Goal: Information Seeking & Learning: Compare options

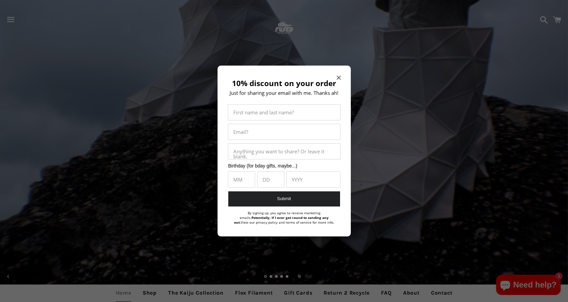
click at [343, 79] on div "10% discount on your order Just for sharing your email with me. Thanks ah! Firs…" at bounding box center [284, 151] width 133 height 171
click at [335, 78] on div "10% discount on your order Just for sharing your email with me. Thanks ah! Firs…" at bounding box center [284, 151] width 133 height 171
click at [339, 77] on icon "Close modal" at bounding box center [339, 78] width 4 height 4
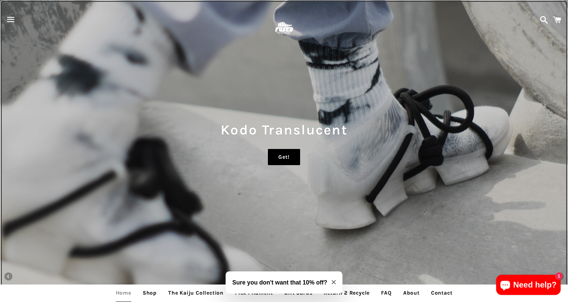
click at [277, 152] on div "Kodo Translucent Get!" at bounding box center [284, 151] width 568 height 302
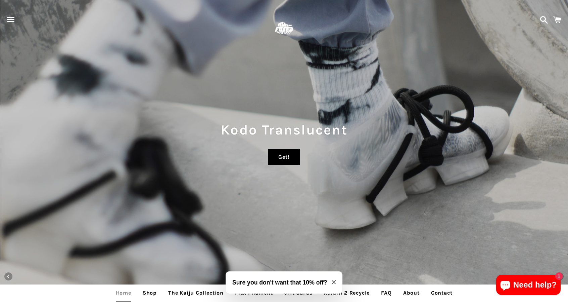
click at [276, 154] on link "Get!" at bounding box center [284, 157] width 32 height 16
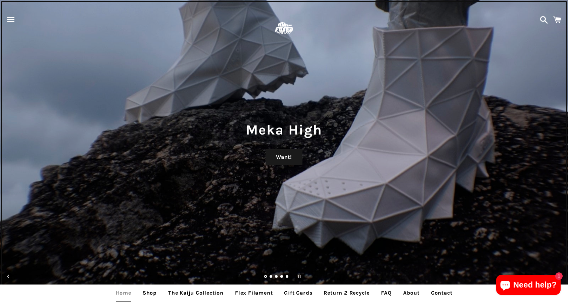
click at [266, 173] on div "Meka High Want!" at bounding box center [284, 151] width 568 height 302
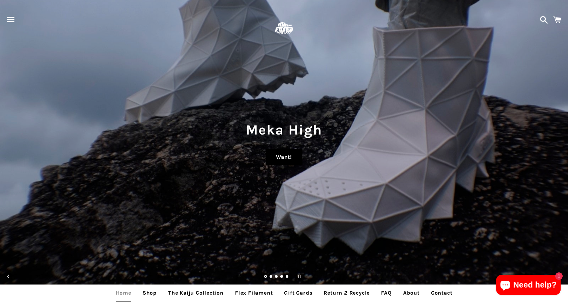
click at [274, 166] on div "Meka High Want!" at bounding box center [284, 151] width 568 height 302
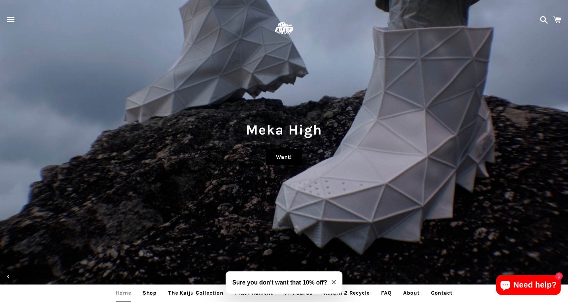
click at [275, 164] on link "Want!" at bounding box center [284, 157] width 37 height 16
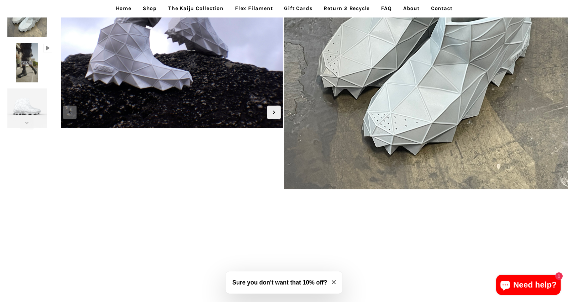
scroll to position [269, 0]
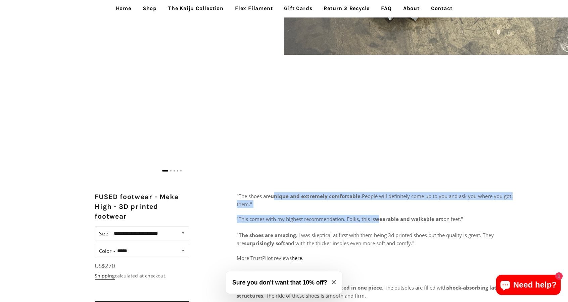
drag, startPoint x: 277, startPoint y: 199, endPoint x: 385, endPoint y: 215, distance: 108.7
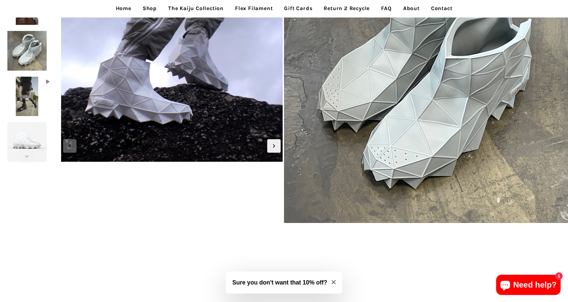
scroll to position [0, 0]
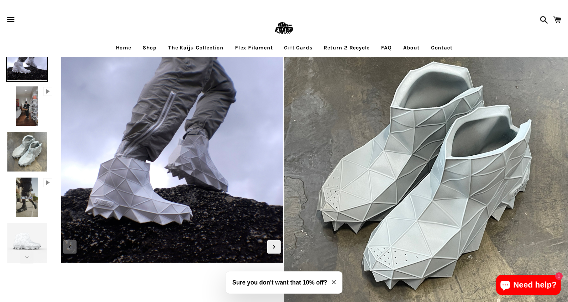
click at [27, 111] on img at bounding box center [26, 106] width 25 height 42
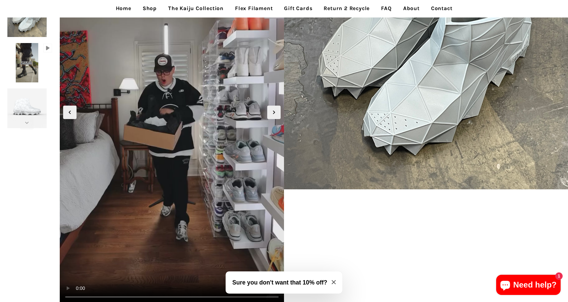
scroll to position [101, 0]
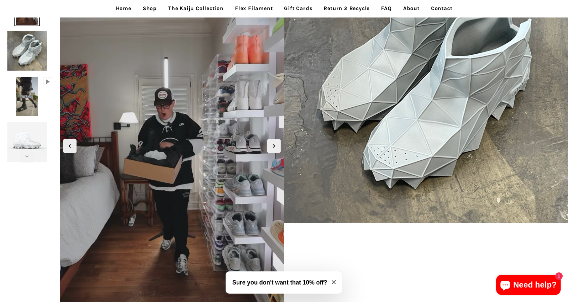
click at [19, 109] on img at bounding box center [26, 96] width 25 height 42
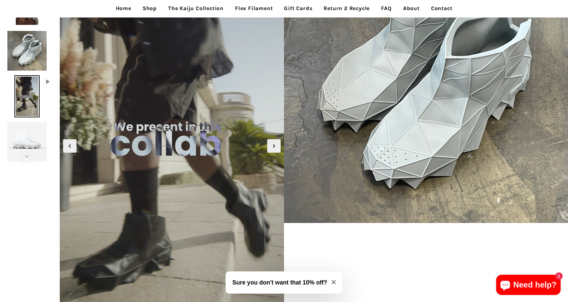
scroll to position [34, 0]
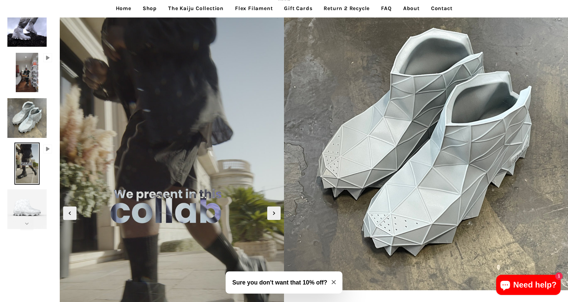
click at [34, 208] on img at bounding box center [27, 209] width 42 height 42
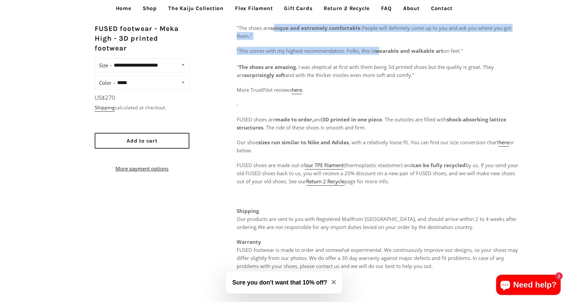
scroll to position [403, 0]
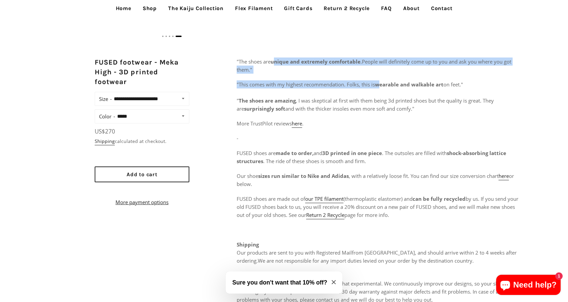
click at [170, 97] on select "**********" at bounding box center [150, 98] width 76 height 9
select select "**********"
click at [112, 94] on select "**********" at bounding box center [150, 98] width 76 height 9
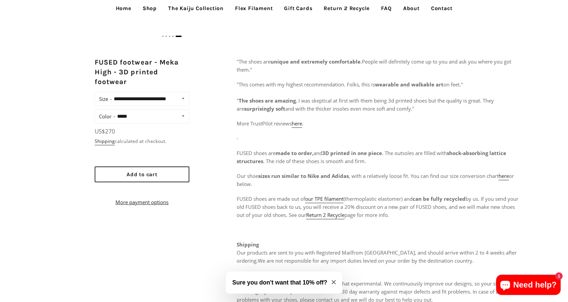
click at [151, 110] on div "**********" at bounding box center [142, 116] width 95 height 14
click at [151, 115] on select "**********" at bounding box center [151, 116] width 73 height 9
select select "**********"
click at [115, 112] on select "**********" at bounding box center [151, 116] width 73 height 9
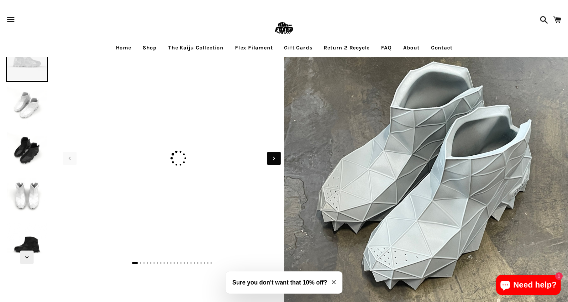
click at [271, 158] on icon "Next slide" at bounding box center [273, 158] width 7 height 7
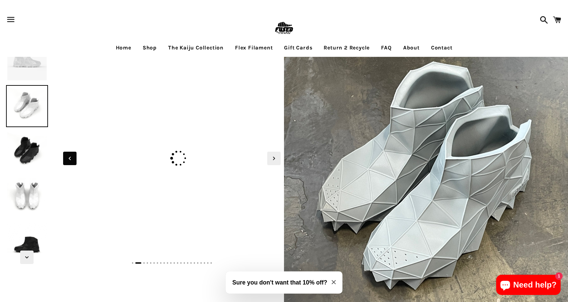
click at [76, 156] on span "Previous slide" at bounding box center [69, 158] width 13 height 13
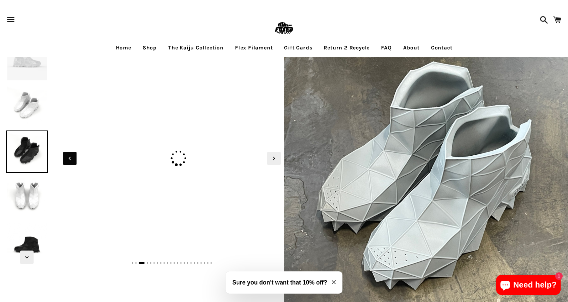
click at [76, 156] on span "Previous slide" at bounding box center [69, 158] width 13 height 13
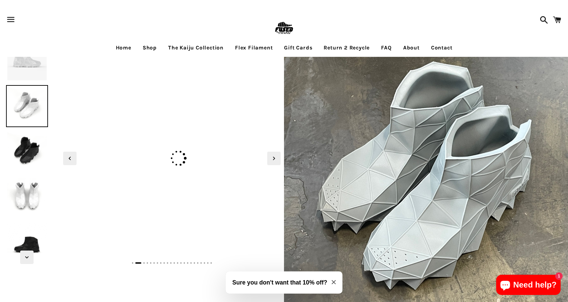
click at [205, 45] on link "The Kaiju Collection" at bounding box center [196, 47] width 66 height 17
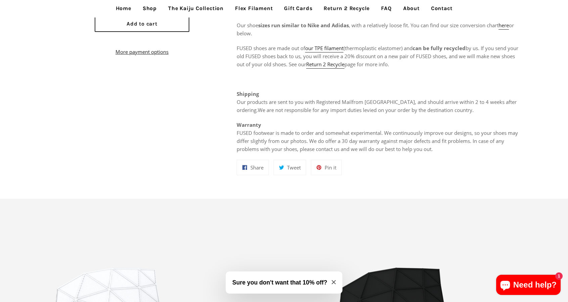
scroll to position [672, 0]
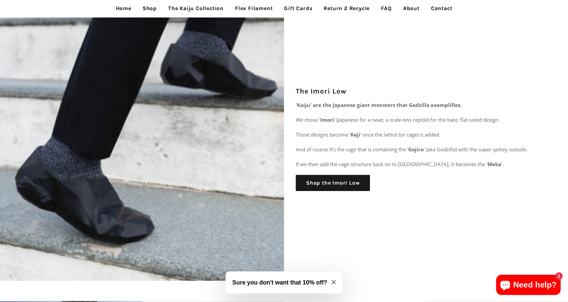
scroll to position [1042, 0]
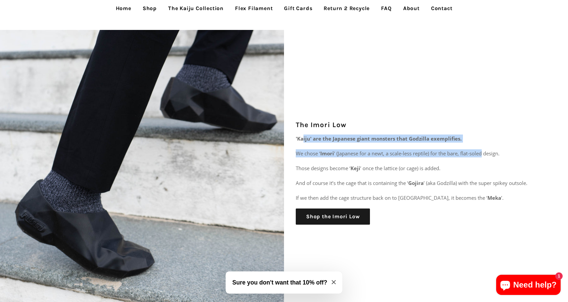
drag, startPoint x: 304, startPoint y: 141, endPoint x: 490, endPoint y: 148, distance: 186.6
click at [490, 148] on div "'Kaiju' are the Japanese giant monsters that Godzilla exemplifies. We chose ‘ I…" at bounding box center [415, 167] width 239 height 67
click at [430, 136] on strong "'Kaiju' are the Japanese giant monsters that Godzilla exemplifies." at bounding box center [379, 138] width 166 height 7
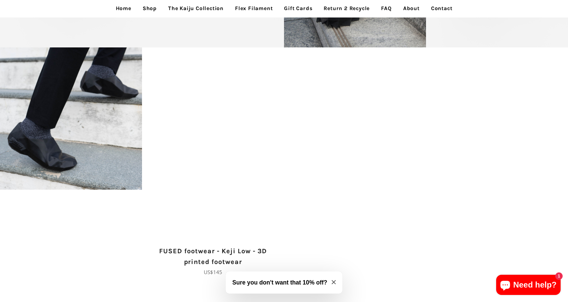
scroll to position [1718, 0]
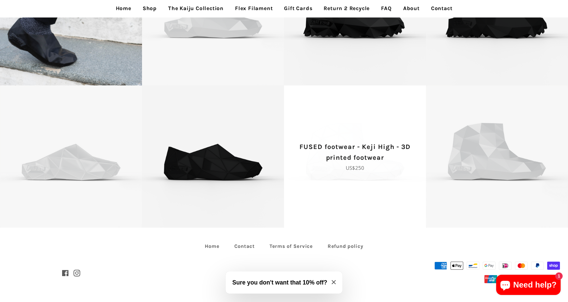
drag, startPoint x: 410, startPoint y: 235, endPoint x: 384, endPoint y: 193, distance: 49.5
click at [410, 235] on footer "Home Contact Terms of Service Refund policy Facebook Instagram © 2025, FUSEDfoo…" at bounding box center [284, 264] width 568 height 74
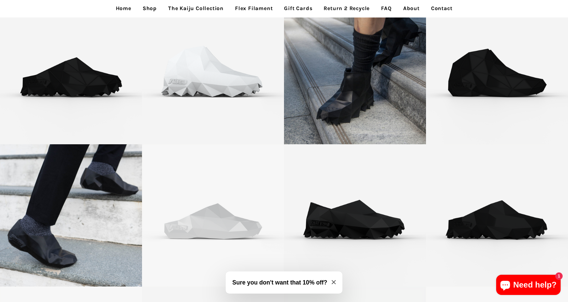
scroll to position [1314, 0]
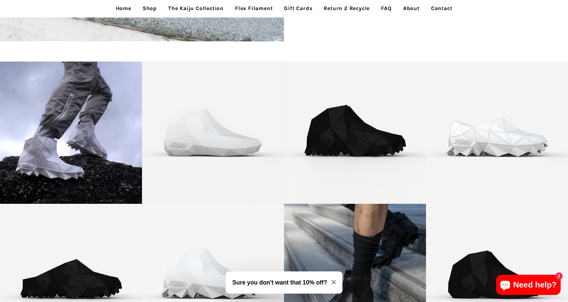
click at [259, 8] on link "Flex Filament" at bounding box center [254, 8] width 48 height 17
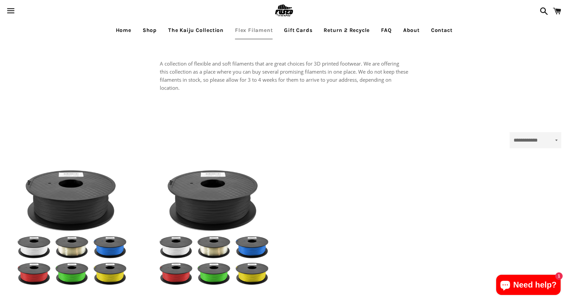
select select "**********"
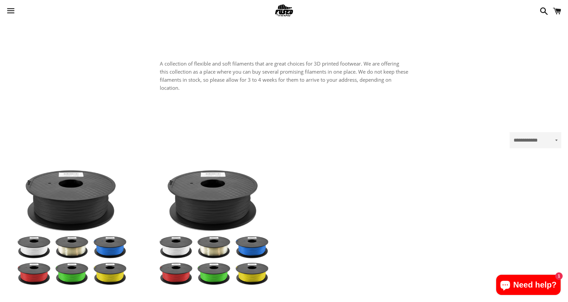
scroll to position [70, 0]
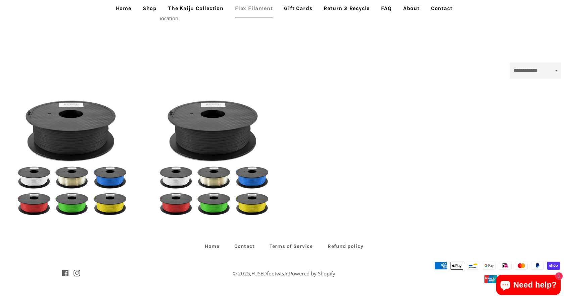
click at [149, 2] on link "Shop" at bounding box center [150, 8] width 24 height 17
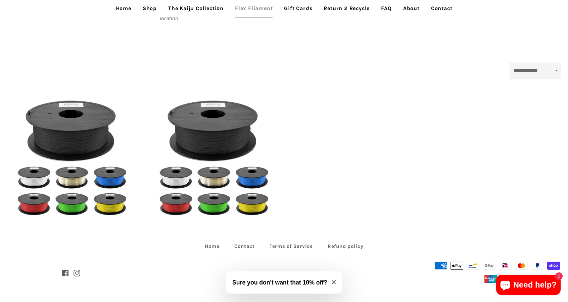
click at [151, 6] on link "Shop" at bounding box center [150, 8] width 24 height 17
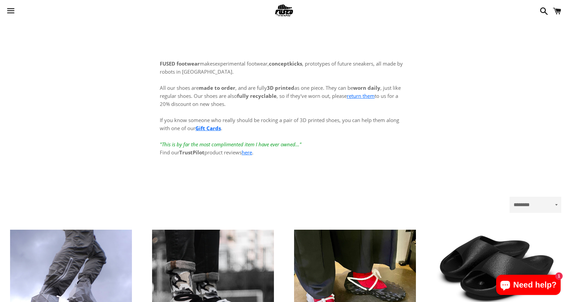
scroll to position [168, 0]
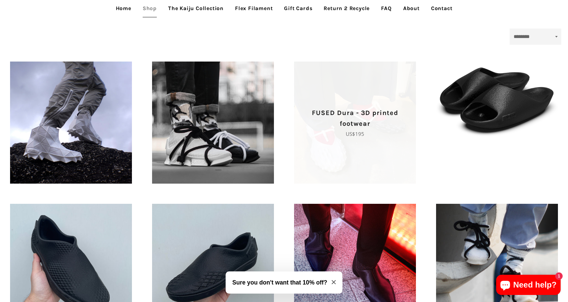
click at [400, 155] on span "FUSED Dura - 3D printed footwear Regular price US$195" at bounding box center [355, 122] width 122 height 122
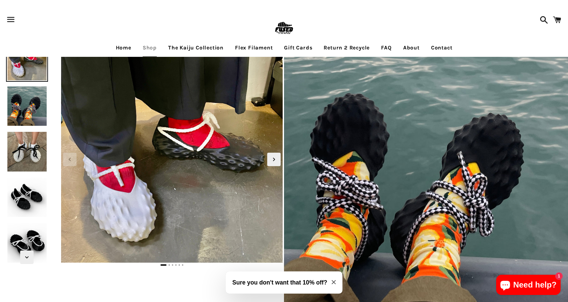
click at [37, 198] on img at bounding box center [27, 197] width 42 height 42
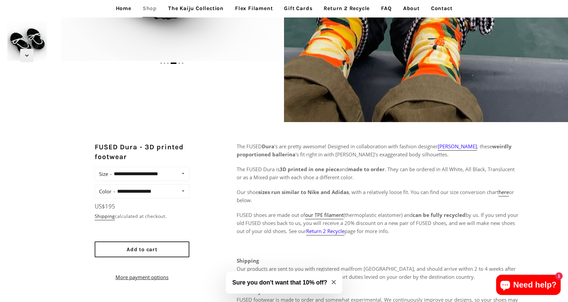
scroll to position [34, 0]
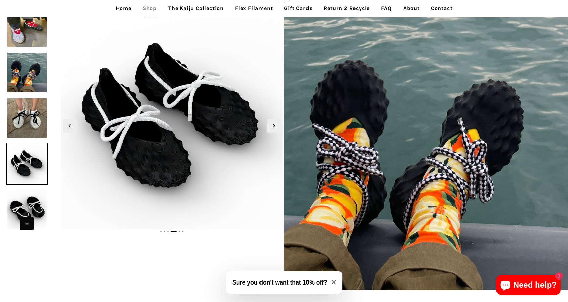
click at [30, 219] on span "Next slide" at bounding box center [26, 223] width 13 height 13
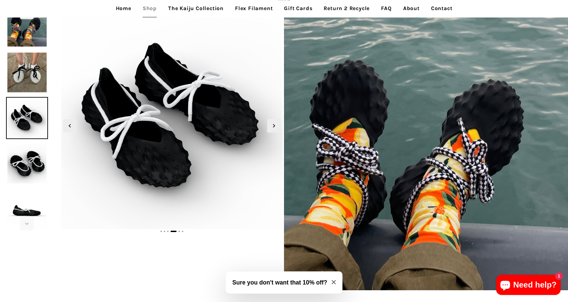
click at [23, 189] on img at bounding box center [27, 209] width 42 height 42
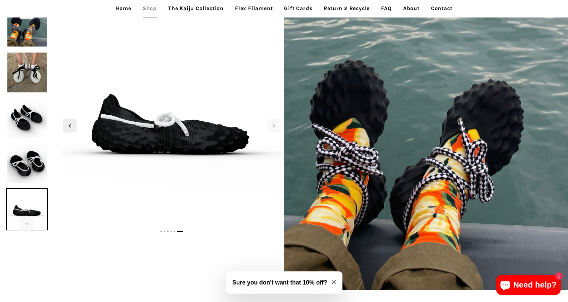
click at [22, 176] on img at bounding box center [27, 163] width 42 height 42
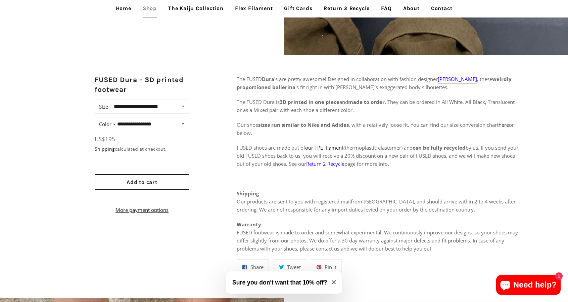
scroll to position [202, 0]
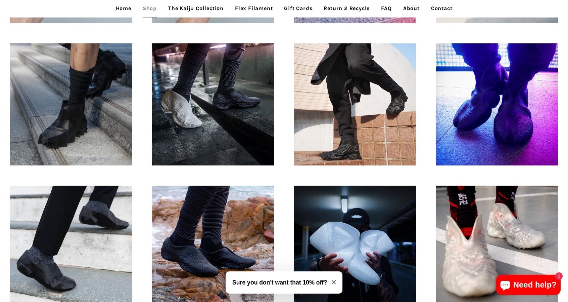
scroll to position [504, 0]
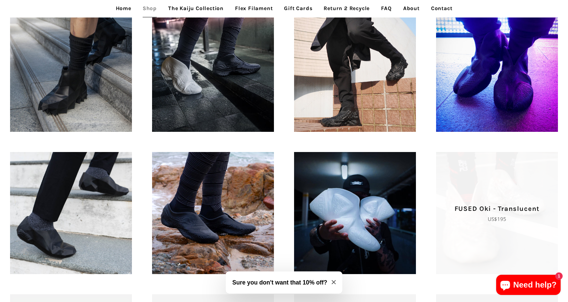
click at [518, 200] on span "FUSED Oki - Translucent Regular price US$195" at bounding box center [497, 213] width 122 height 122
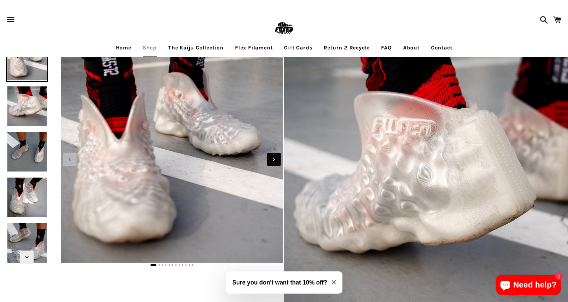
click at [273, 162] on icon "Next slide" at bounding box center [273, 159] width 7 height 7
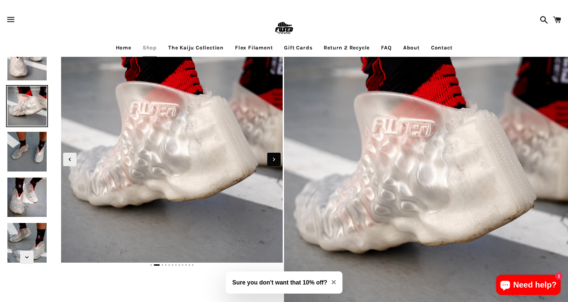
click at [273, 162] on icon "Next slide" at bounding box center [273, 159] width 7 height 7
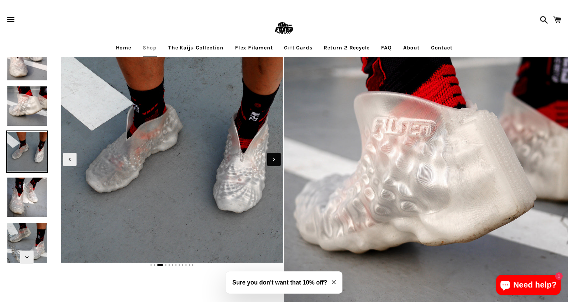
click at [273, 162] on icon "Next slide" at bounding box center [273, 159] width 7 height 7
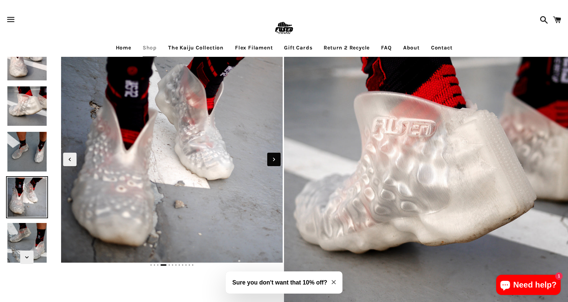
click at [273, 162] on icon "Next slide" at bounding box center [273, 159] width 7 height 7
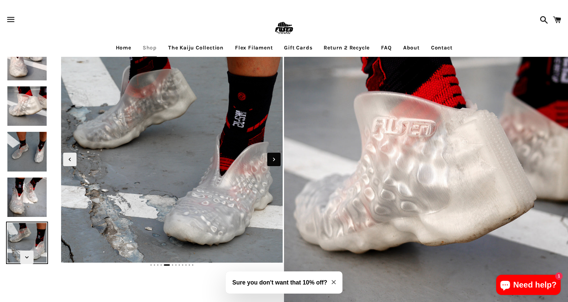
click at [273, 162] on icon "Next slide" at bounding box center [273, 159] width 7 height 7
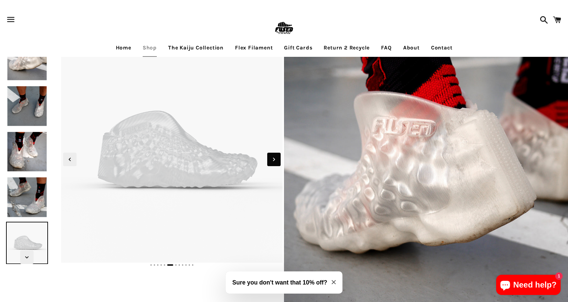
click at [273, 162] on icon "Next slide" at bounding box center [273, 159] width 7 height 7
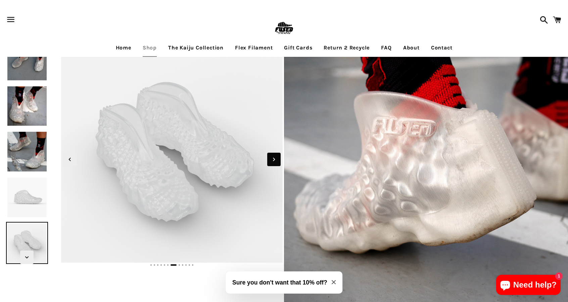
click at [273, 162] on icon "Next slide" at bounding box center [273, 159] width 7 height 7
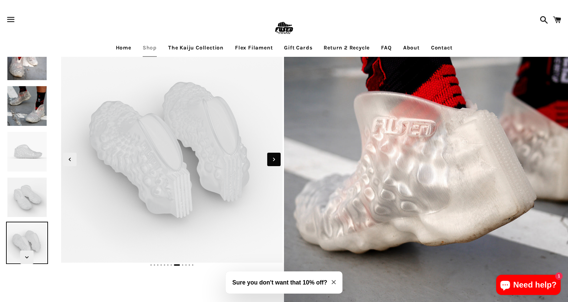
click at [273, 162] on icon "Next slide" at bounding box center [273, 159] width 7 height 7
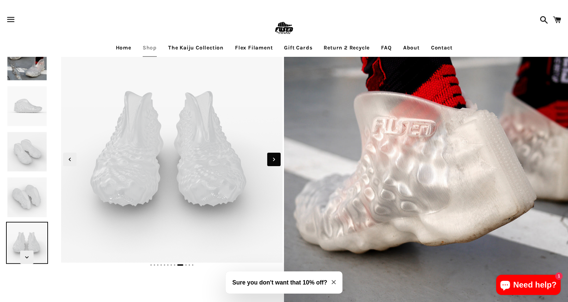
click at [273, 162] on icon "Next slide" at bounding box center [273, 159] width 7 height 7
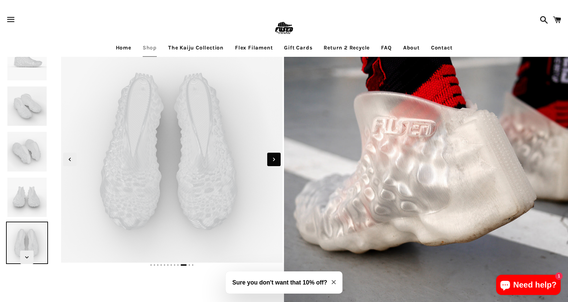
click at [273, 162] on icon "Next slide" at bounding box center [273, 159] width 7 height 7
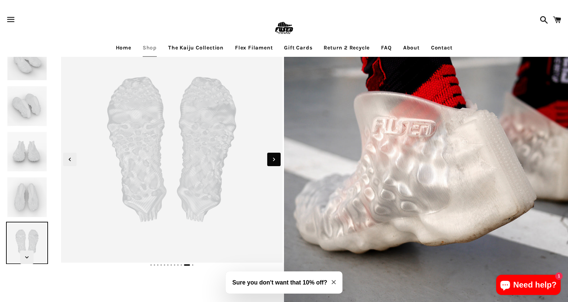
click at [273, 162] on icon "Next slide" at bounding box center [273, 159] width 7 height 7
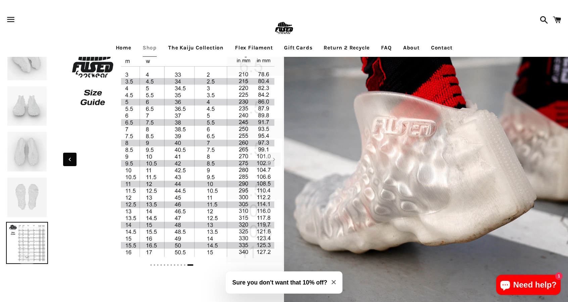
click at [70, 160] on icon "Previous slide" at bounding box center [70, 159] width 2 height 3
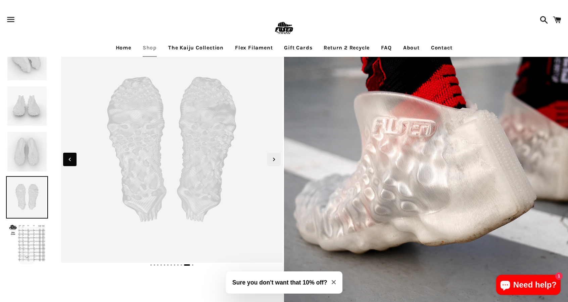
click at [70, 160] on icon "Previous slide" at bounding box center [69, 159] width 7 height 7
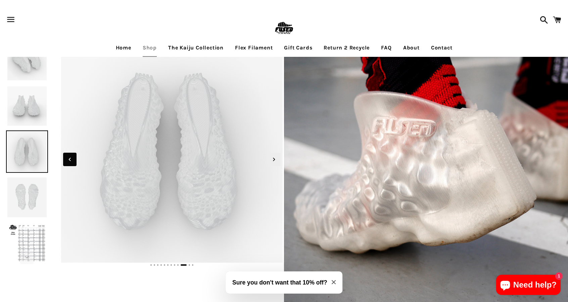
click at [70, 160] on icon "Previous slide" at bounding box center [69, 159] width 7 height 7
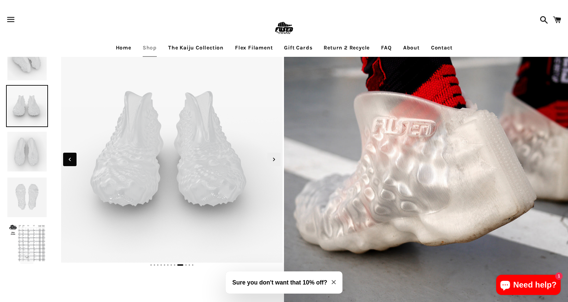
click at [70, 160] on icon "Previous slide" at bounding box center [69, 159] width 7 height 7
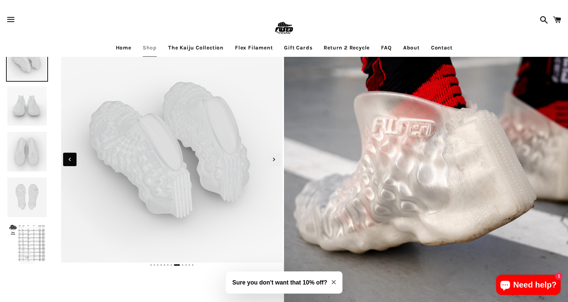
click at [70, 160] on icon "Previous slide" at bounding box center [69, 159] width 7 height 7
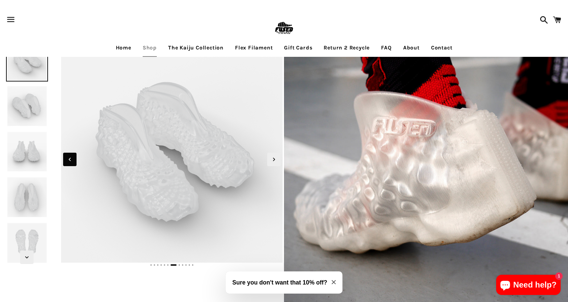
click at [70, 160] on icon "Previous slide" at bounding box center [69, 159] width 7 height 7
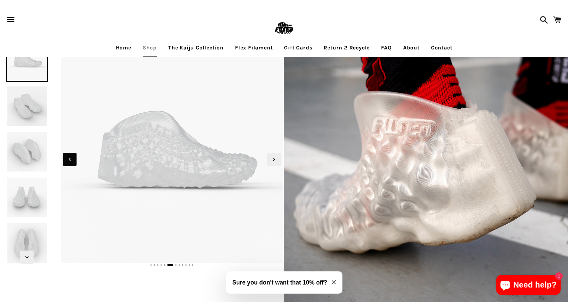
click at [73, 150] on div at bounding box center [172, 152] width 224 height 226
click at [74, 159] on span "Previous slide" at bounding box center [69, 159] width 13 height 13
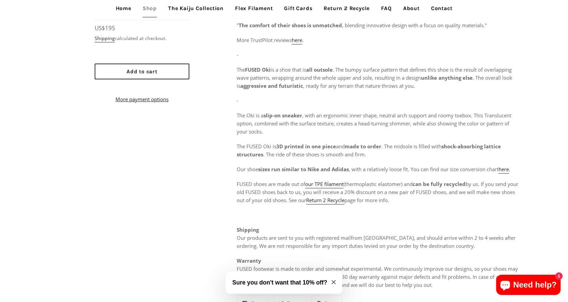
scroll to position [336, 0]
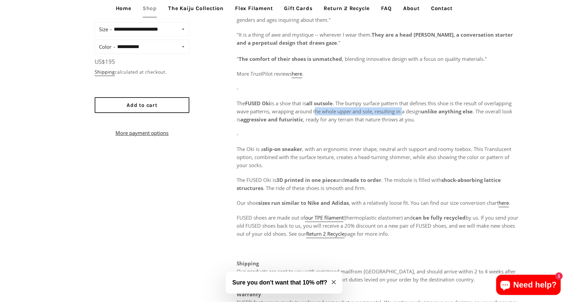
drag, startPoint x: 316, startPoint y: 112, endPoint x: 404, endPoint y: 109, distance: 87.4
click at [404, 109] on span "The FUSED Oki is a shoe that is all outsole . The bumpy surface pattern that de…" at bounding box center [375, 111] width 276 height 23
drag, startPoint x: 236, startPoint y: 122, endPoint x: 324, endPoint y: 94, distance: 92.2
click at [306, 115] on div "**********" at bounding box center [284, 181] width 568 height 347
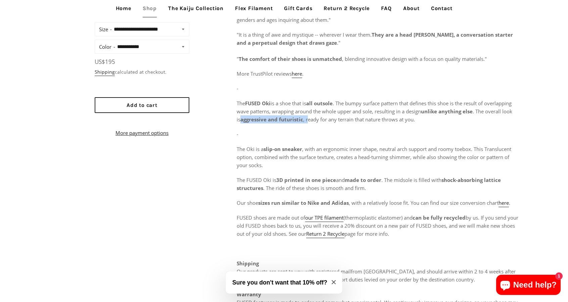
scroll to position [202, 0]
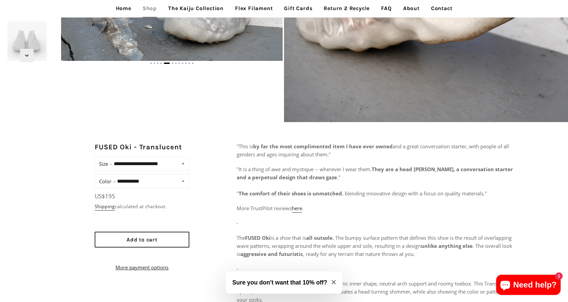
click at [279, 165] on p ""It is a thing of awe and mystique -- wherever I wear them. They are a head tur…" at bounding box center [379, 181] width 284 height 32
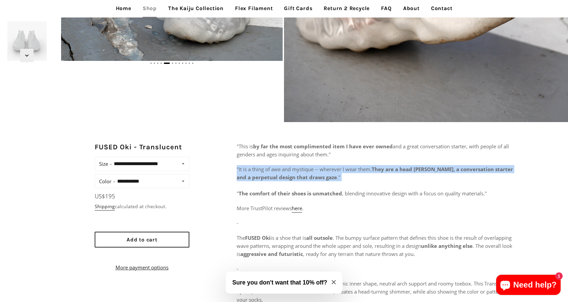
click at [279, 165] on p ""It is a thing of awe and mystique -- wherever I wear them. They are a head tur…" at bounding box center [379, 181] width 284 height 32
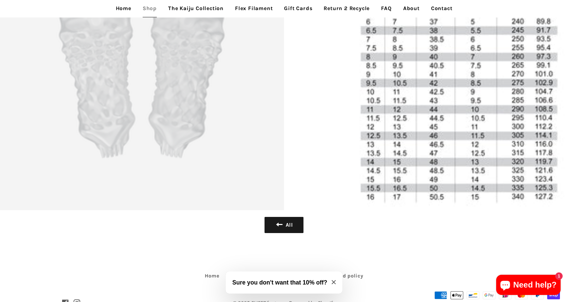
scroll to position [1944, 0]
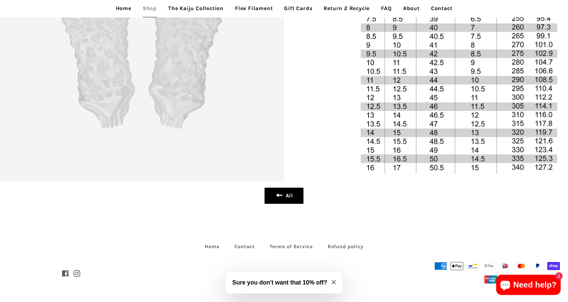
click at [274, 196] on link "All" at bounding box center [284, 195] width 39 height 16
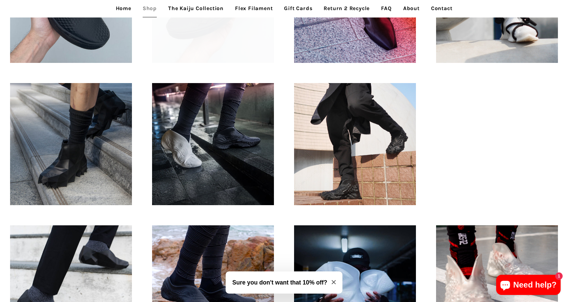
scroll to position [330, 0]
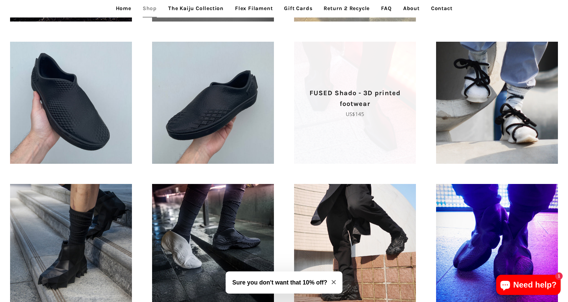
click at [345, 143] on span "FUSED Shado - 3D printed footwear Regular price US$145" at bounding box center [355, 103] width 122 height 122
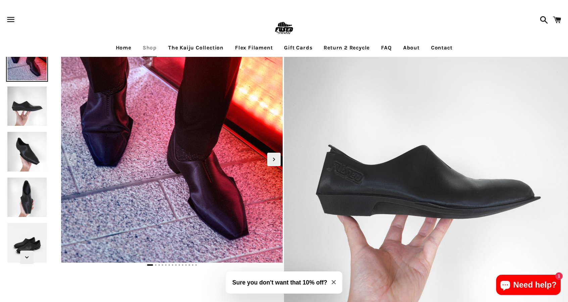
click at [32, 103] on img at bounding box center [27, 106] width 42 height 42
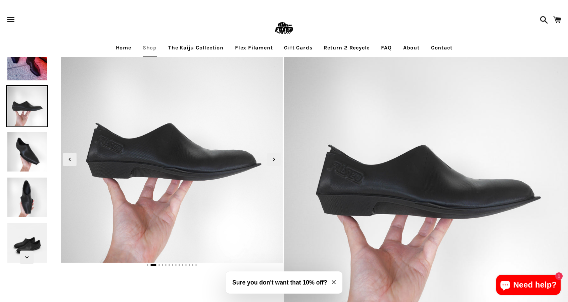
click at [39, 156] on img at bounding box center [27, 151] width 42 height 42
click at [40, 156] on img at bounding box center [27, 151] width 42 height 42
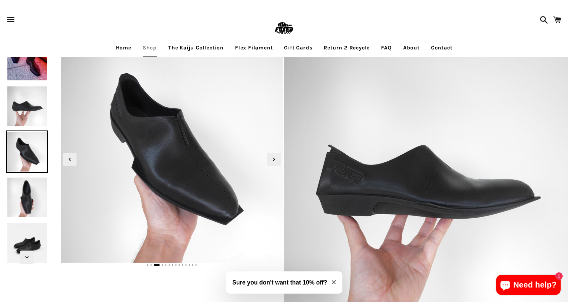
click at [147, 45] on link "Shop" at bounding box center [150, 47] width 24 height 17
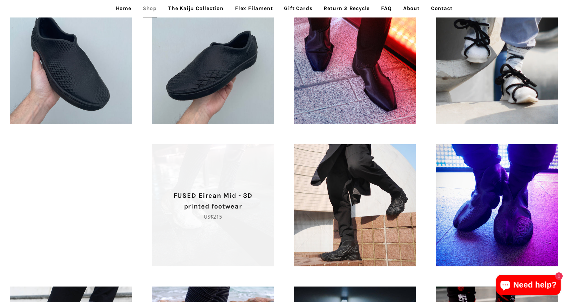
scroll to position [470, 0]
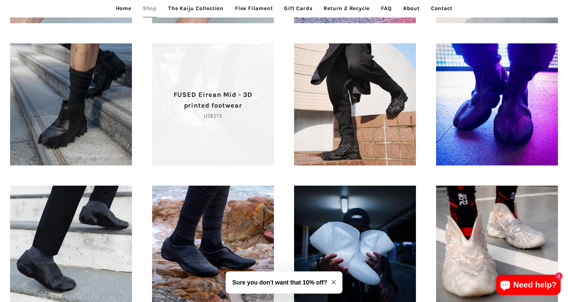
click at [235, 96] on p "FUSED Eirean Mid - 3D printed footwear" at bounding box center [213, 100] width 98 height 22
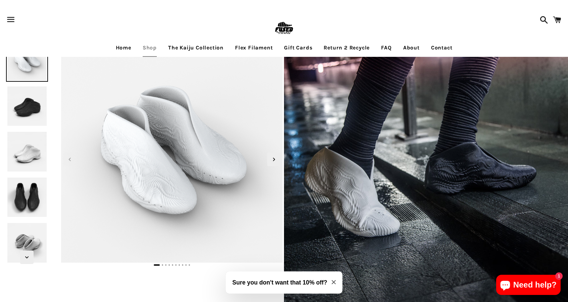
click at [28, 108] on img at bounding box center [27, 106] width 42 height 42
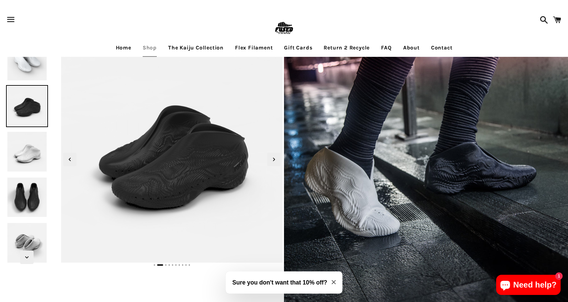
click at [40, 144] on img at bounding box center [27, 151] width 42 height 42
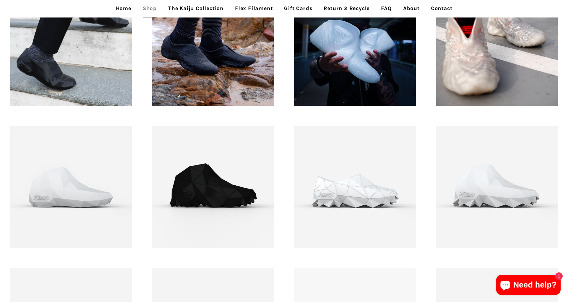
scroll to position [874, 0]
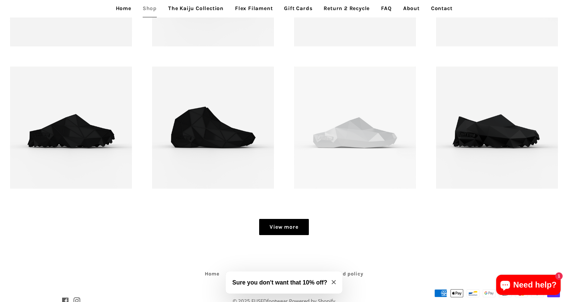
click at [303, 231] on link "View more" at bounding box center [283, 227] width 49 height 16
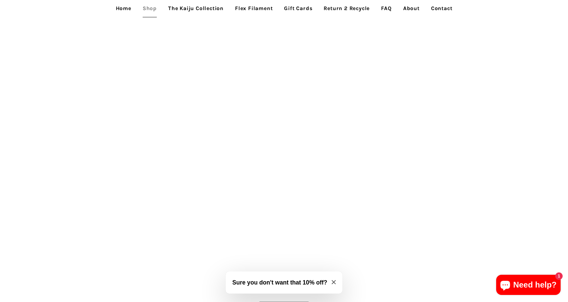
scroll to position [907, 0]
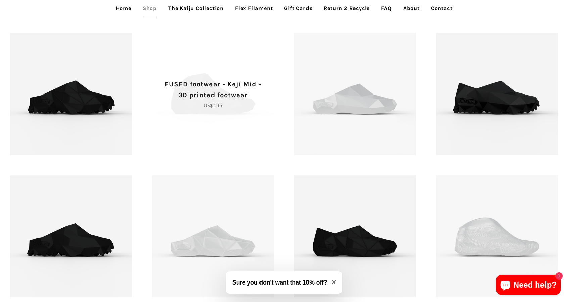
click at [249, 66] on span "FUSED footwear - Keji Mid - 3D printed footwear Regular price US$195" at bounding box center [213, 94] width 122 height 122
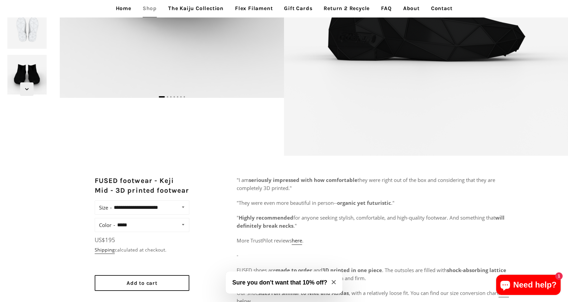
scroll to position [34, 0]
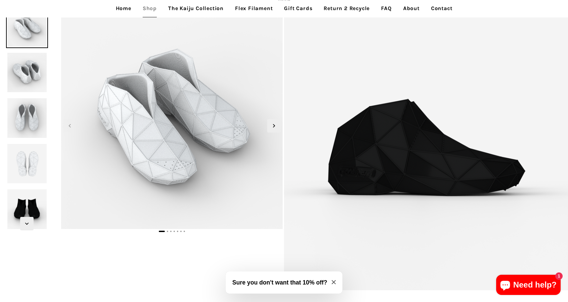
click at [17, 71] on img at bounding box center [27, 72] width 42 height 42
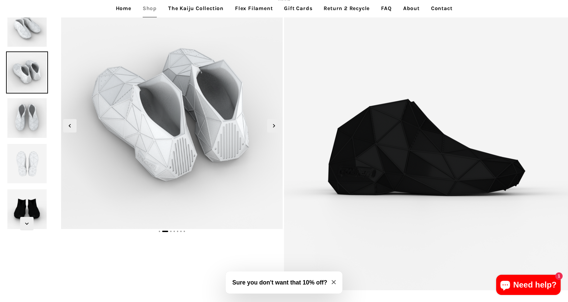
click at [44, 117] on img at bounding box center [27, 118] width 42 height 42
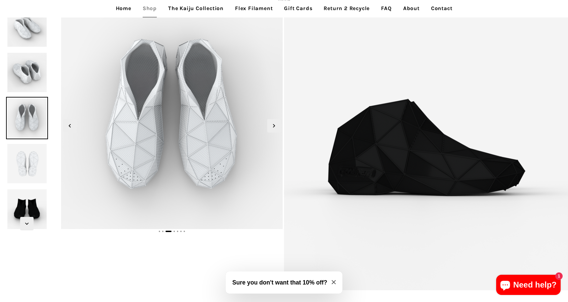
click at [36, 81] on img at bounding box center [27, 72] width 42 height 42
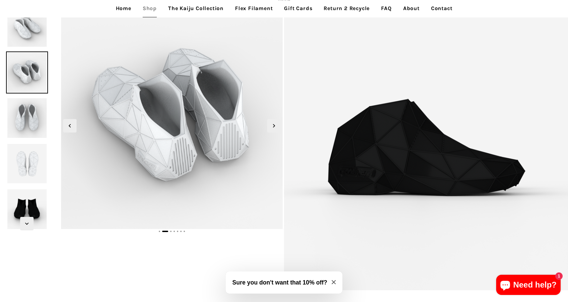
click at [24, 162] on img at bounding box center [27, 163] width 42 height 42
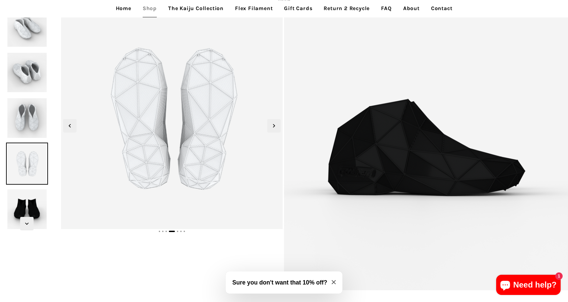
click at [31, 206] on img at bounding box center [27, 209] width 42 height 42
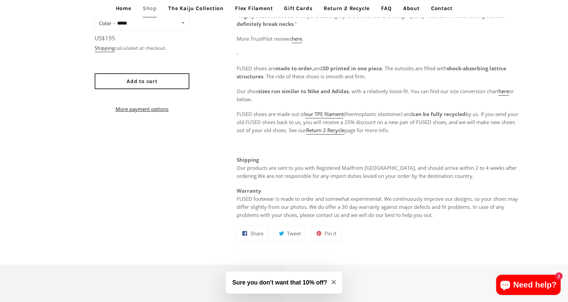
scroll to position [302, 0]
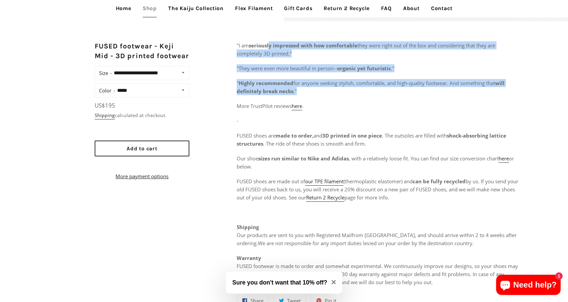
drag, startPoint x: 270, startPoint y: 41, endPoint x: 384, endPoint y: 91, distance: 124.9
click at [384, 91] on div ""I am seriously impressed with how comfortable they were right out of the box a…" at bounding box center [379, 163] width 284 height 245
click at [362, 84] on span "for anyone seeking stylish, comfortable, and high-quality footwear. And somethi…" at bounding box center [395, 83] width 202 height 7
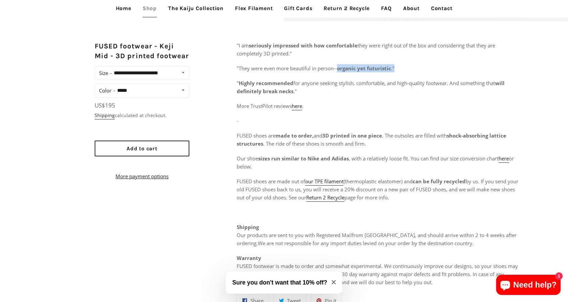
drag, startPoint x: 339, startPoint y: 66, endPoint x: 394, endPoint y: 66, distance: 55.4
click at [394, 66] on p ""They were even more beautiful in person-- organic yet futuristic ."" at bounding box center [379, 68] width 284 height 8
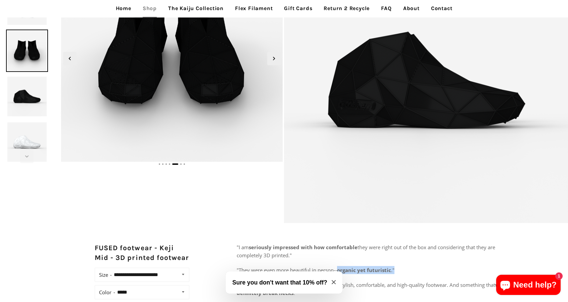
scroll to position [0, 0]
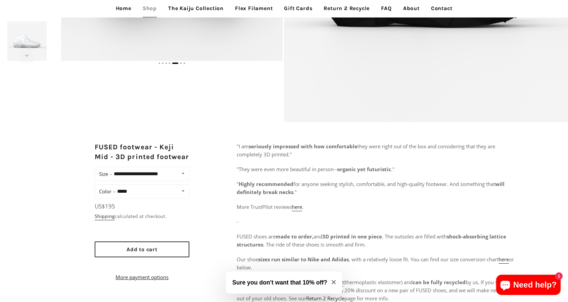
click at [256, 216] on div ""I am seriously impressed with how comfortable they were right out of the box a…" at bounding box center [379, 264] width 284 height 245
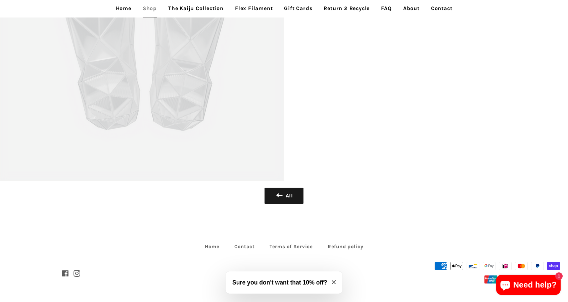
scroll to position [3060, 0]
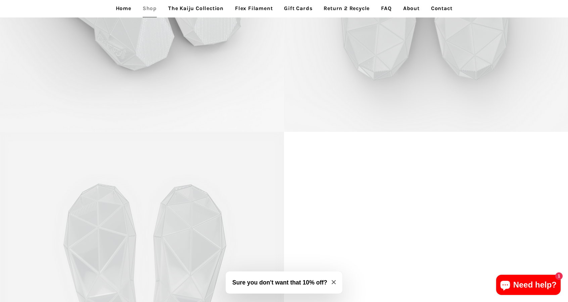
click at [185, 12] on link "The Kaiju Collection" at bounding box center [196, 8] width 66 height 17
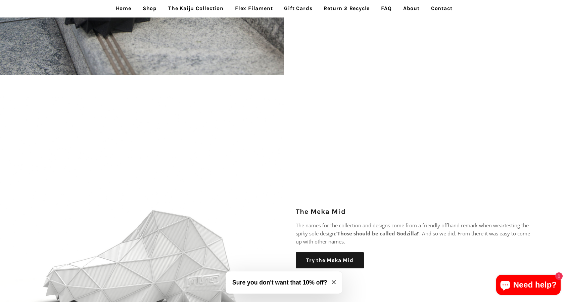
scroll to position [840, 0]
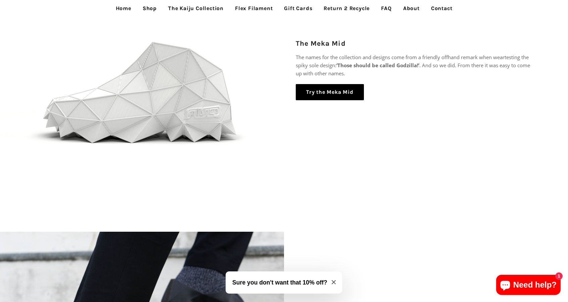
click at [344, 92] on link "Try the Meka Mid" at bounding box center [330, 92] width 68 height 16
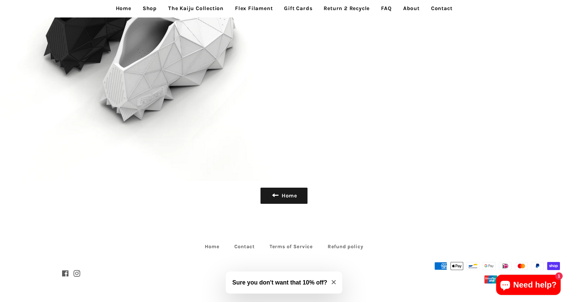
scroll to position [3663, 0]
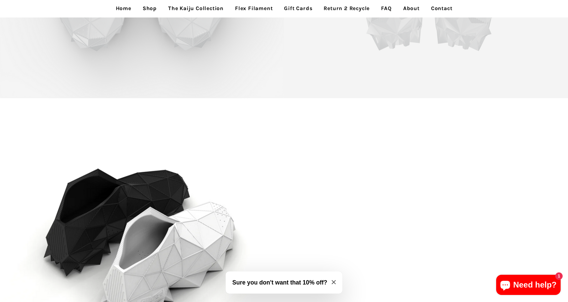
click at [156, 9] on link "Shop" at bounding box center [150, 8] width 24 height 17
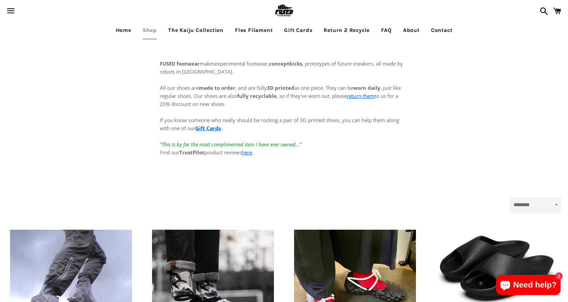
scroll to position [202, 0]
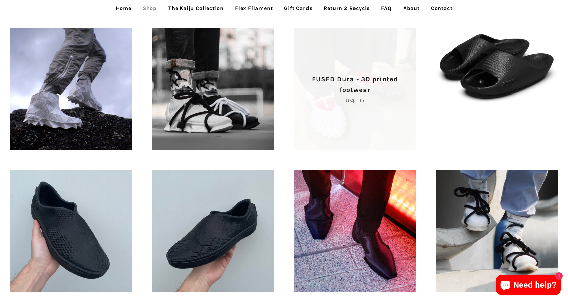
click at [391, 91] on p "FUSED Dura - 3D printed footwear" at bounding box center [355, 85] width 98 height 22
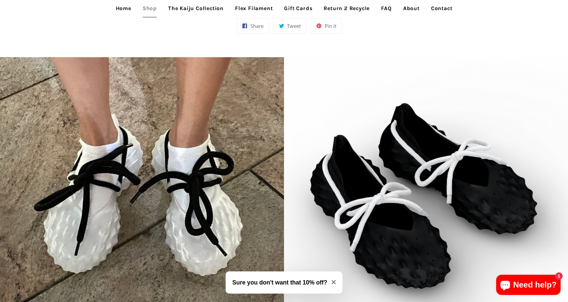
scroll to position [442, 0]
